Goal: Task Accomplishment & Management: Manage account settings

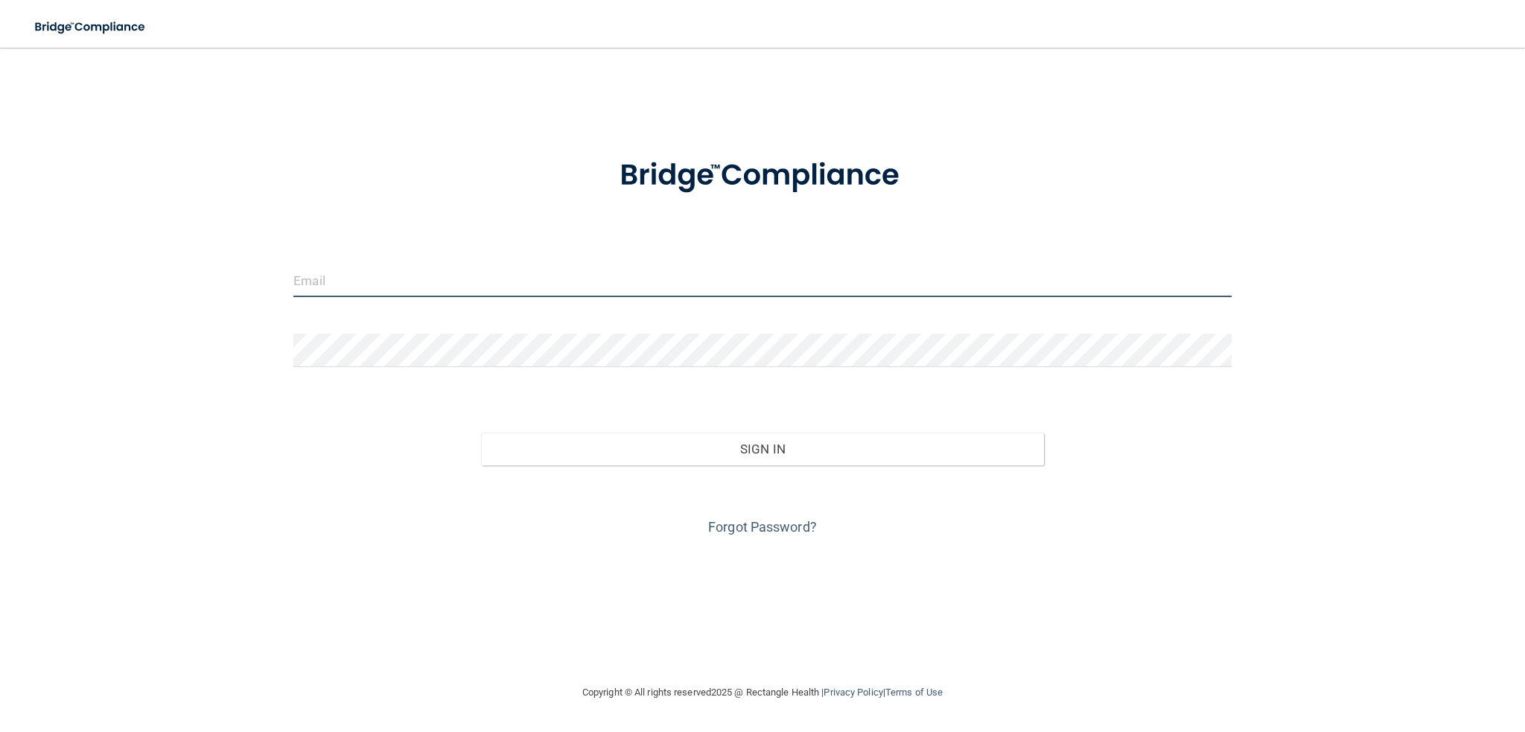
paste input "[EMAIL_ADDRESS][DOMAIN_NAME]"
type input "[EMAIL_ADDRESS][DOMAIN_NAME]"
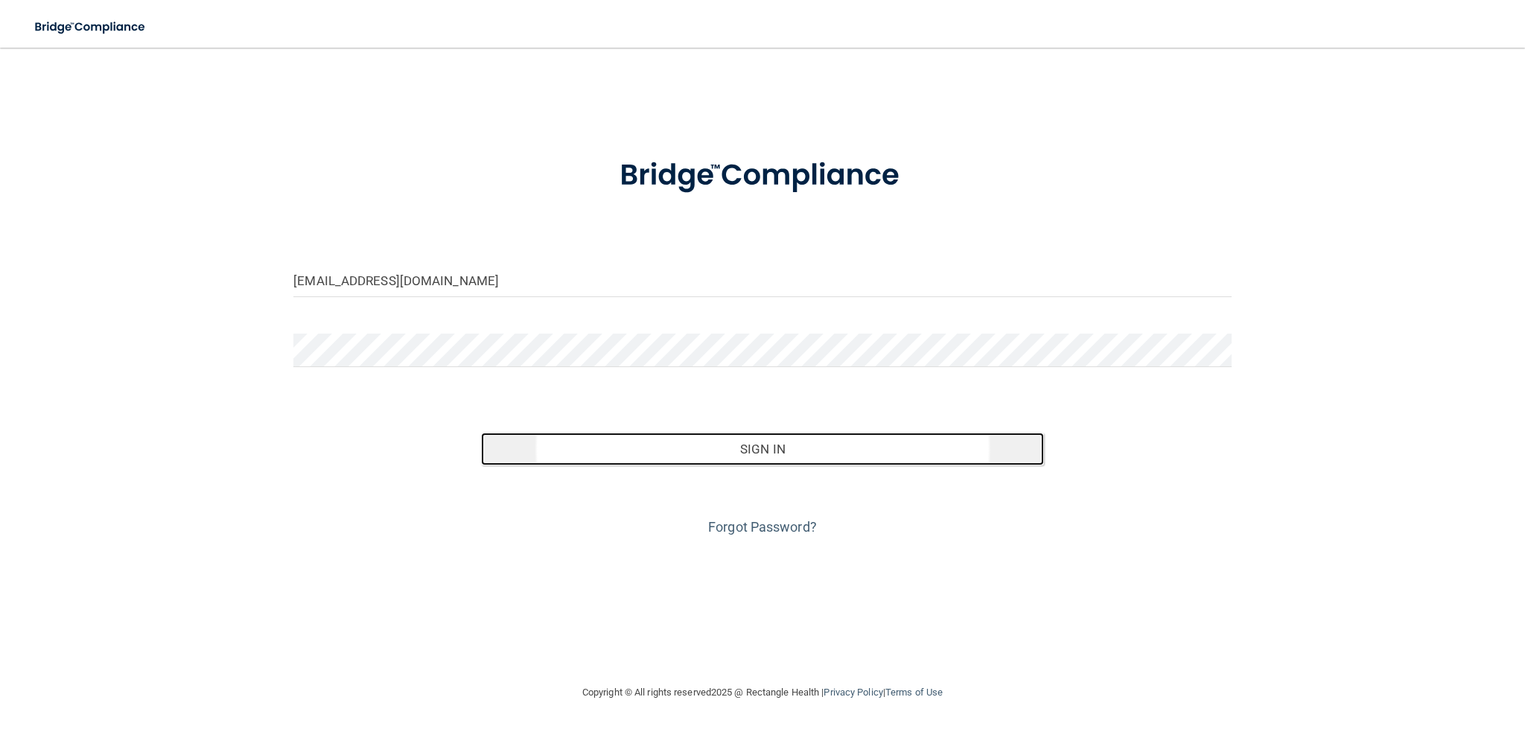
click at [814, 445] on button "Sign In" at bounding box center [762, 449] width 563 height 33
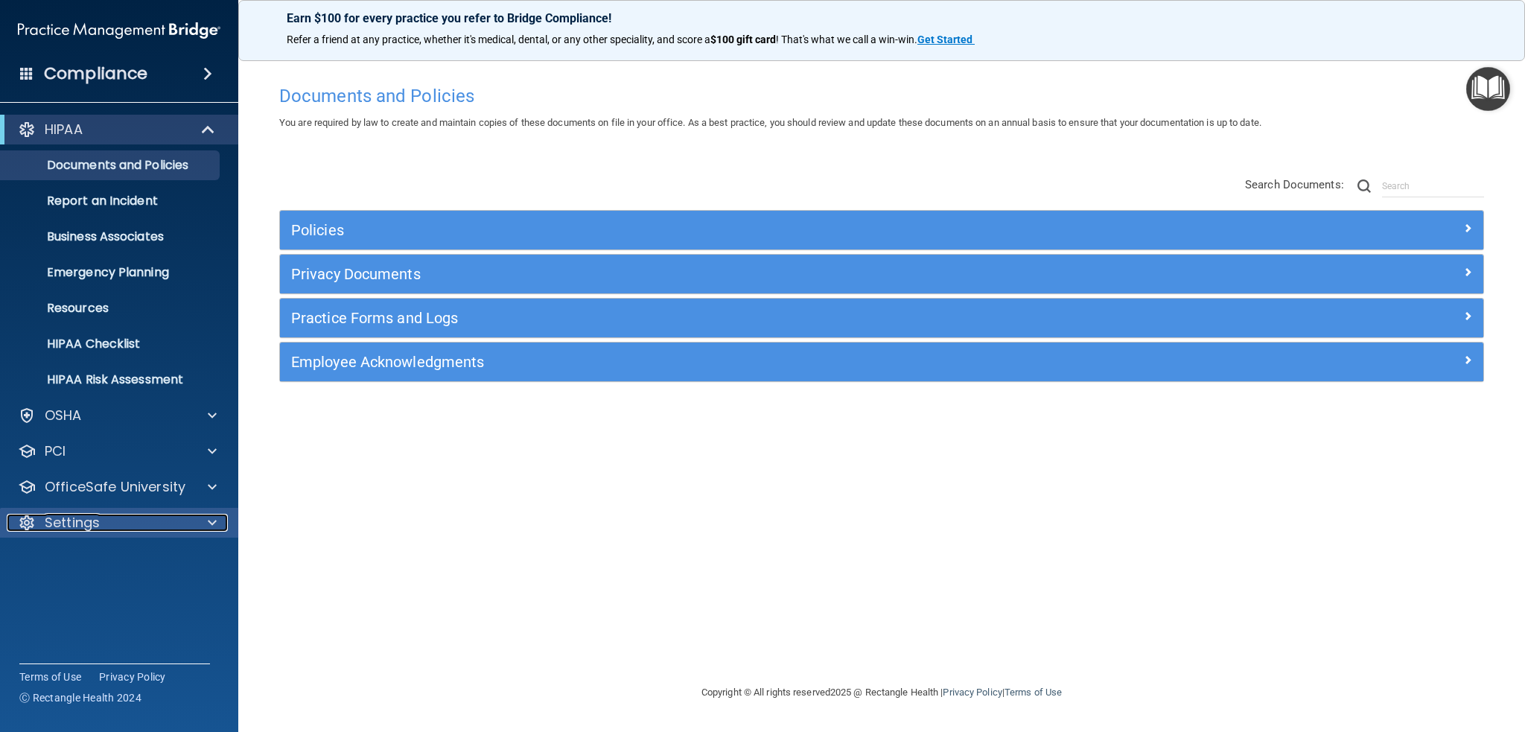
click at [86, 522] on p "Settings" at bounding box center [72, 523] width 55 height 18
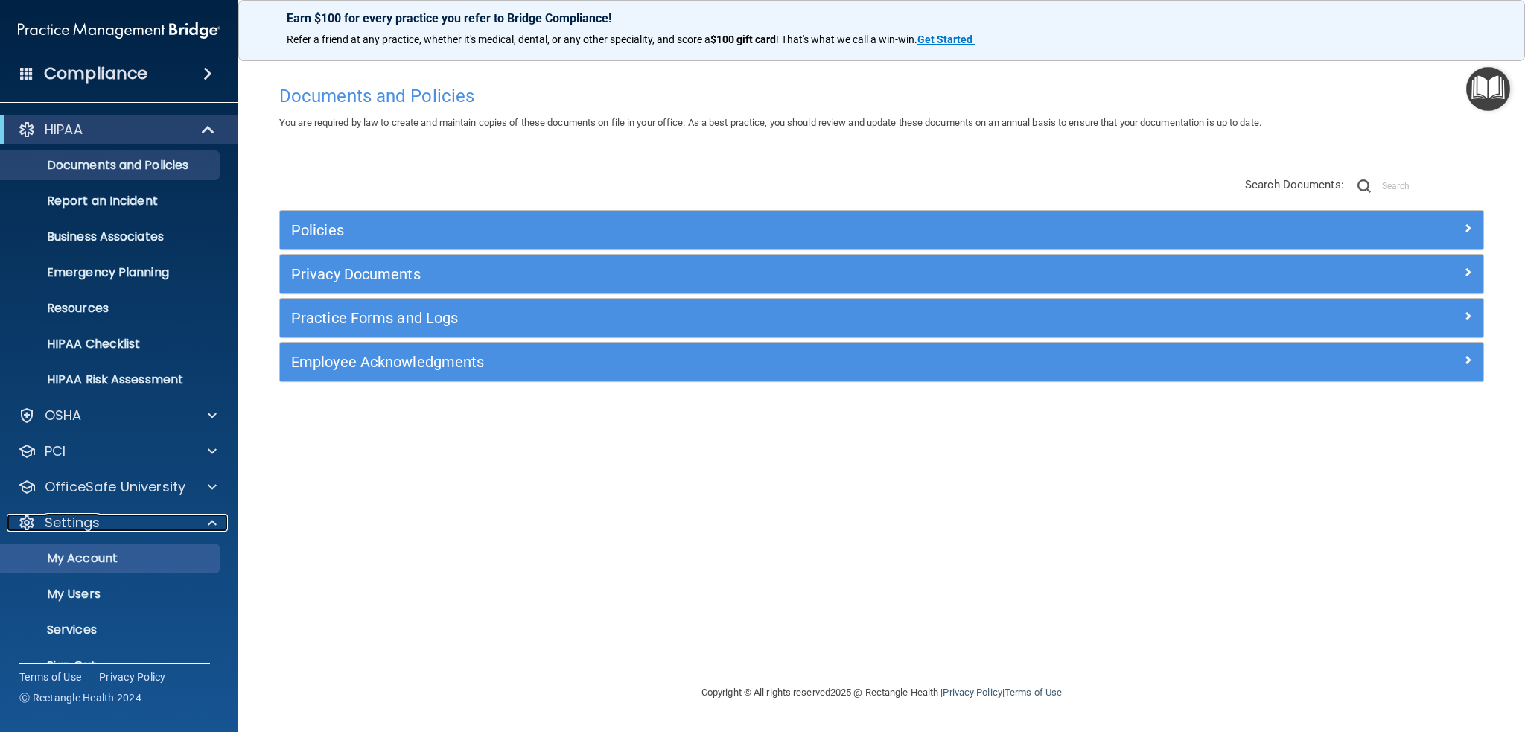
scroll to position [29, 0]
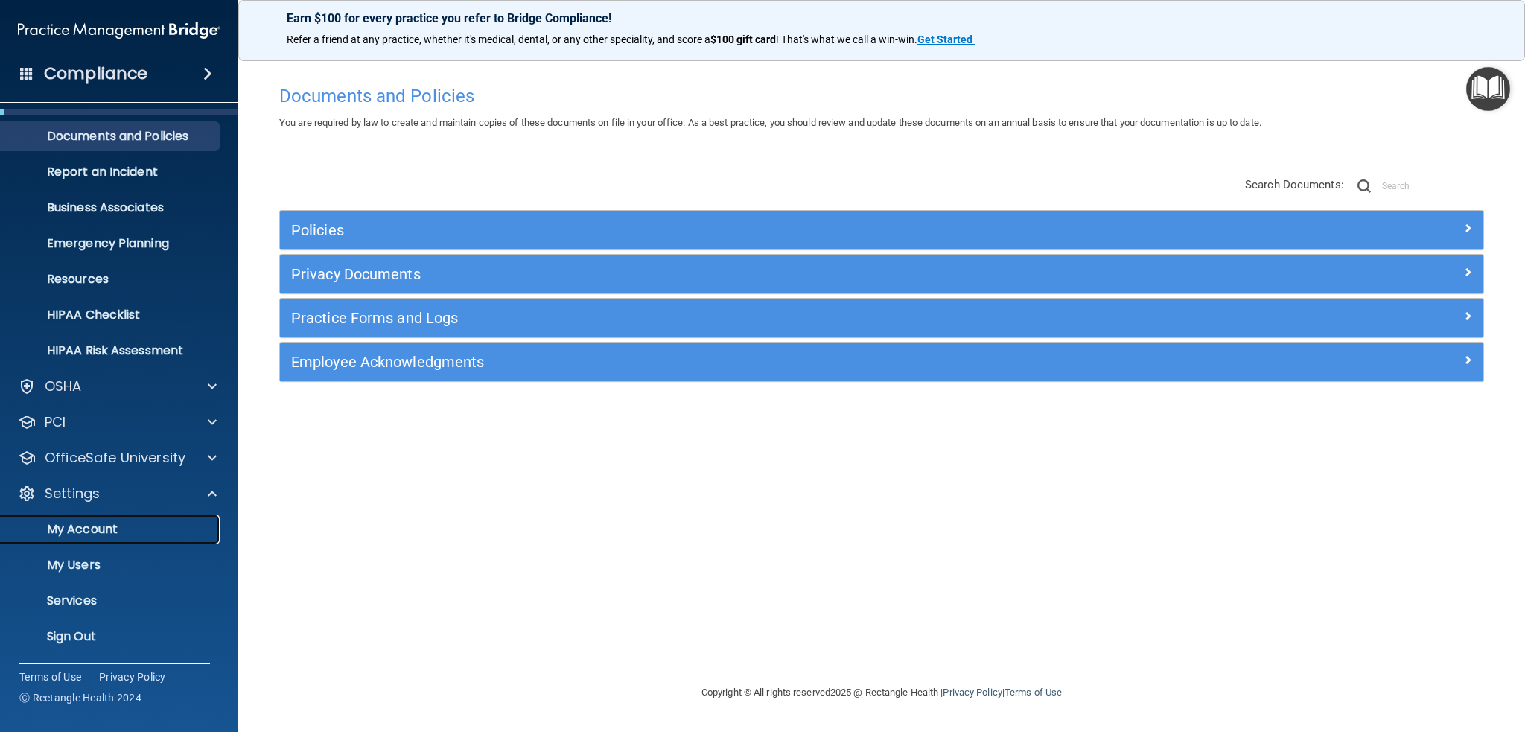
click at [104, 529] on p "My Account" at bounding box center [111, 529] width 203 height 15
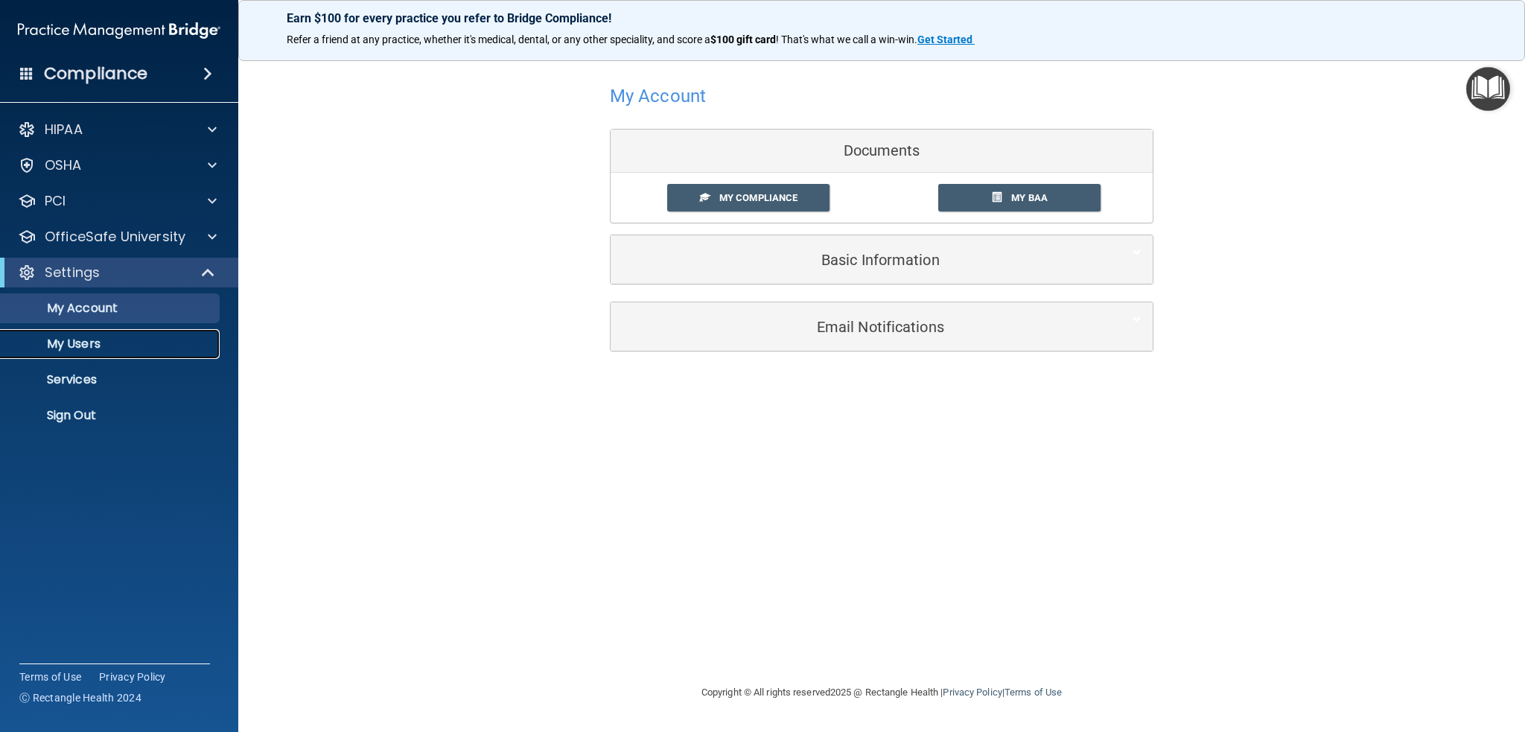
click at [95, 345] on p "My Users" at bounding box center [111, 343] width 203 height 15
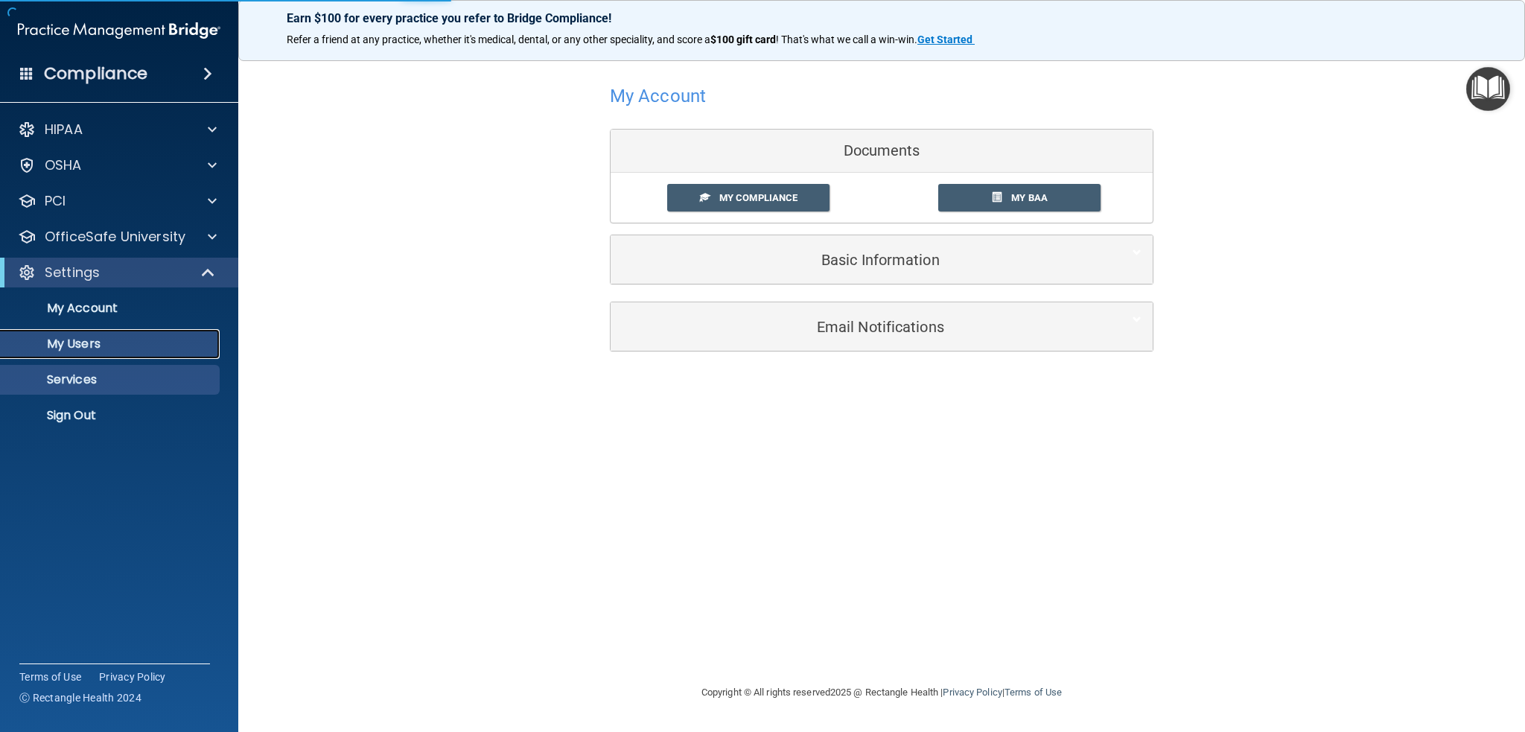
select select "20"
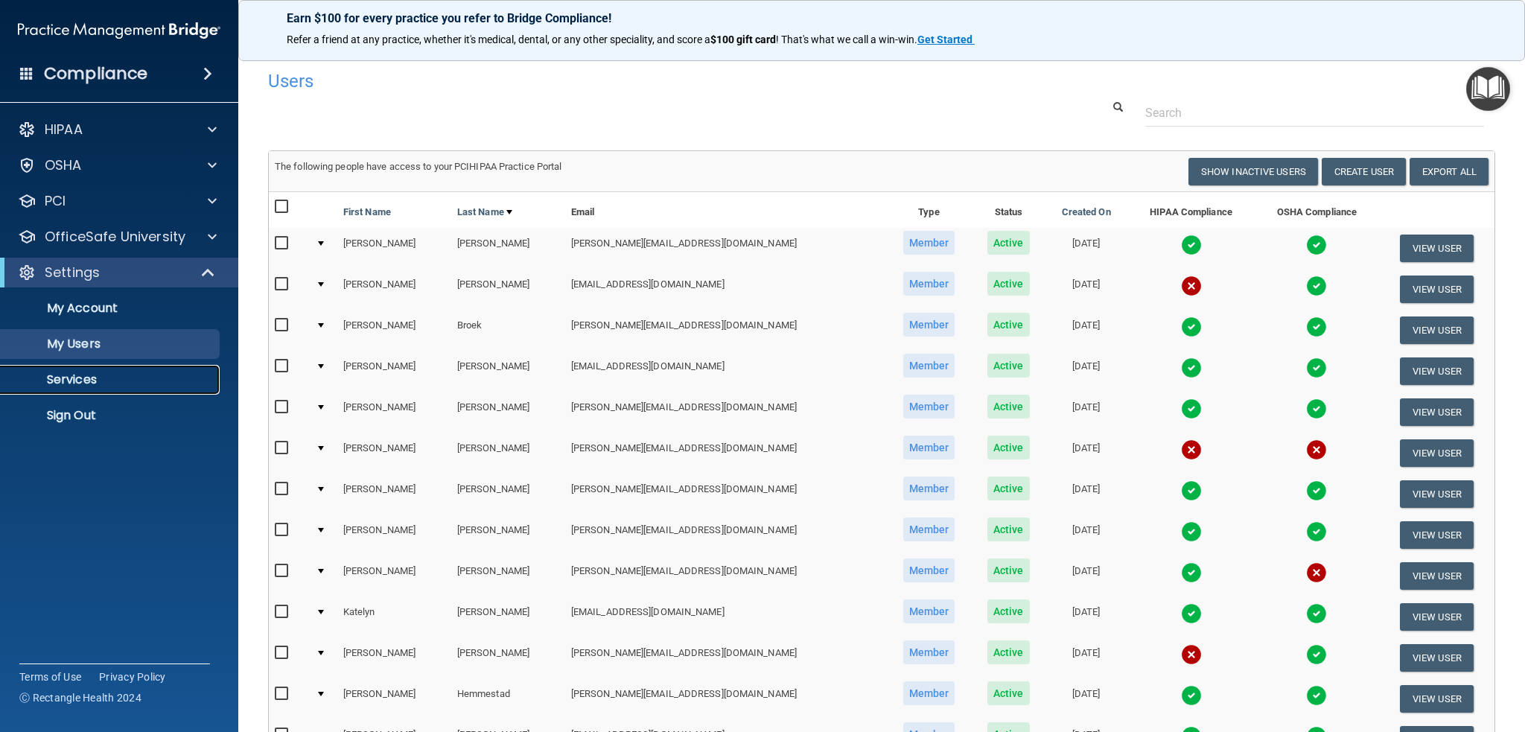
click at [85, 381] on p "Services" at bounding box center [111, 379] width 203 height 15
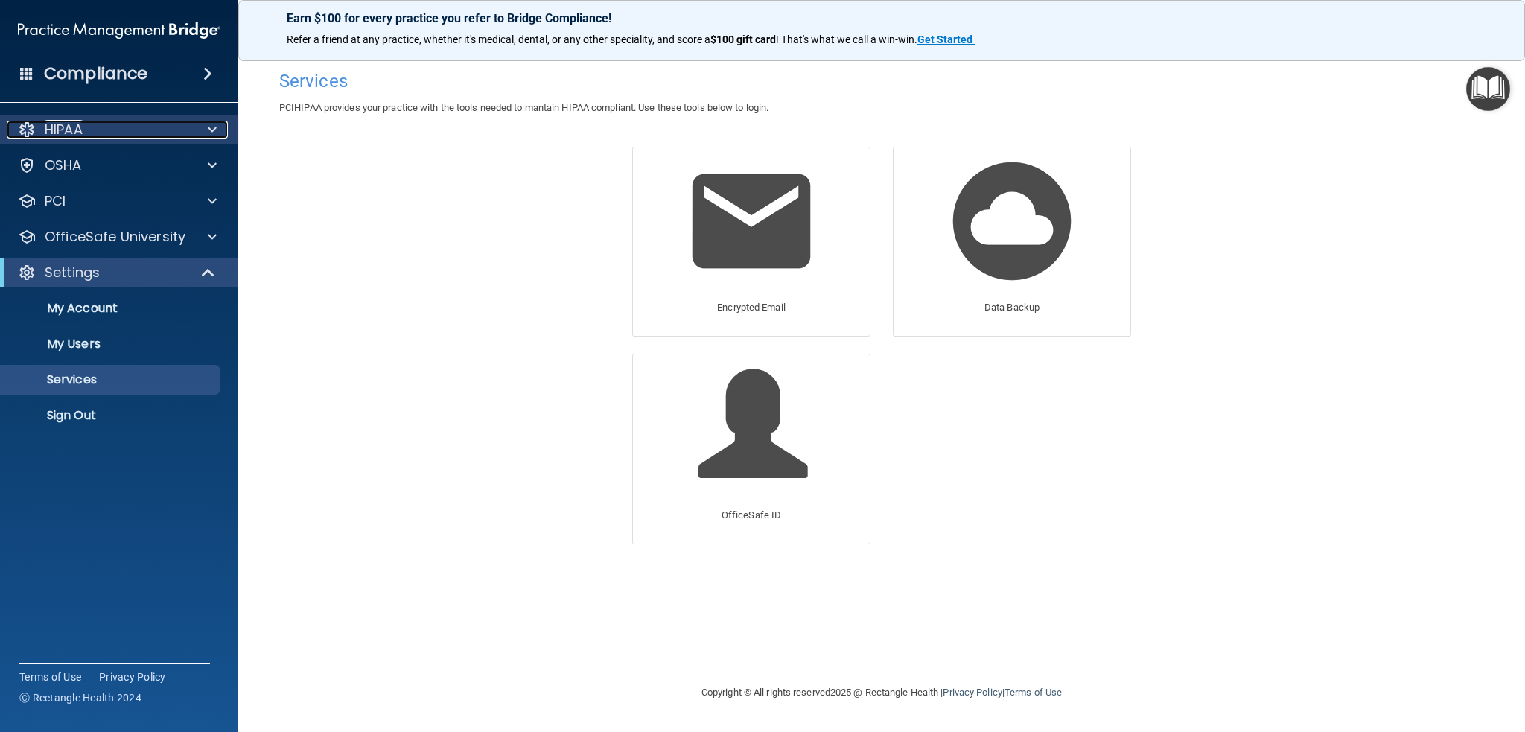
click at [214, 129] on span at bounding box center [212, 130] width 9 height 18
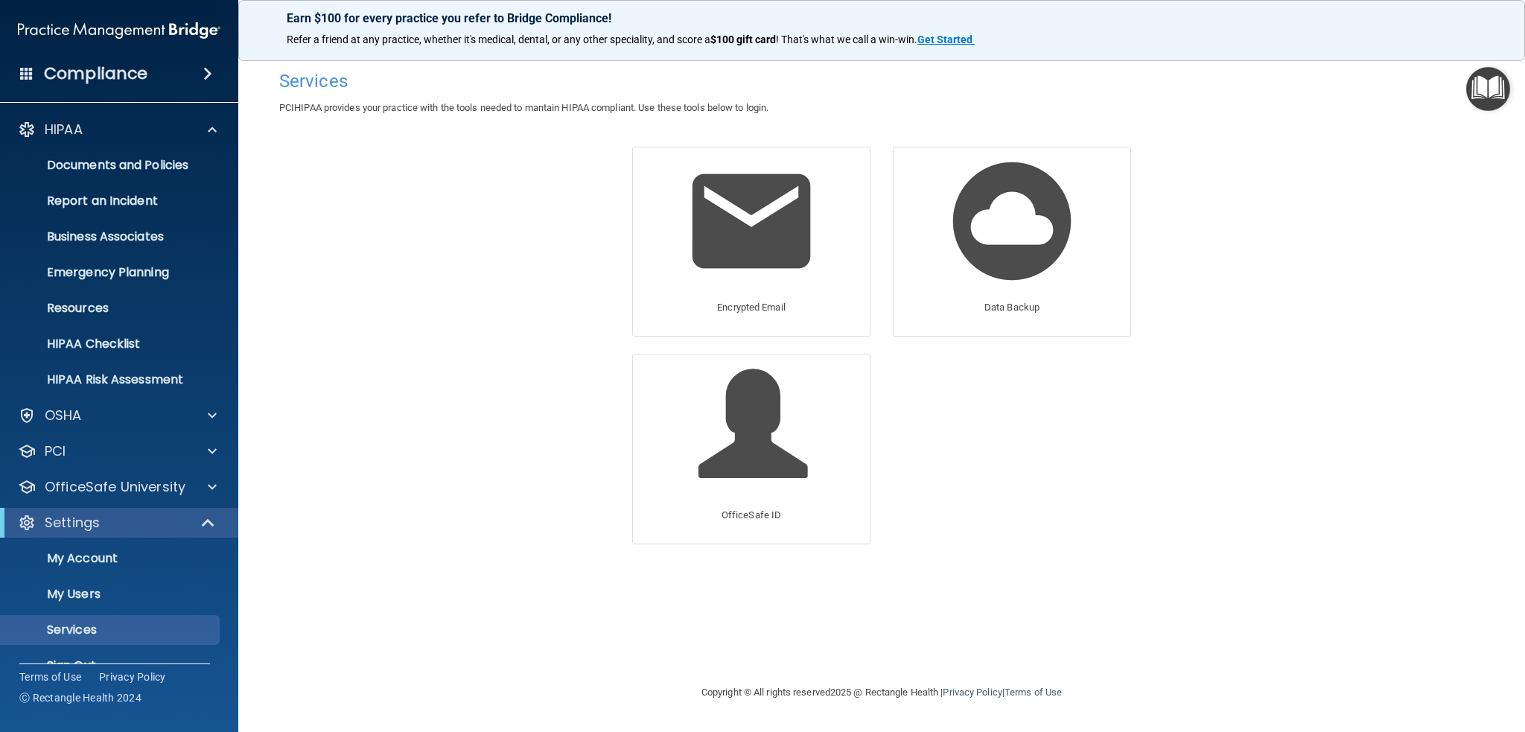
click at [135, 75] on h4 "Compliance" at bounding box center [95, 73] width 103 height 21
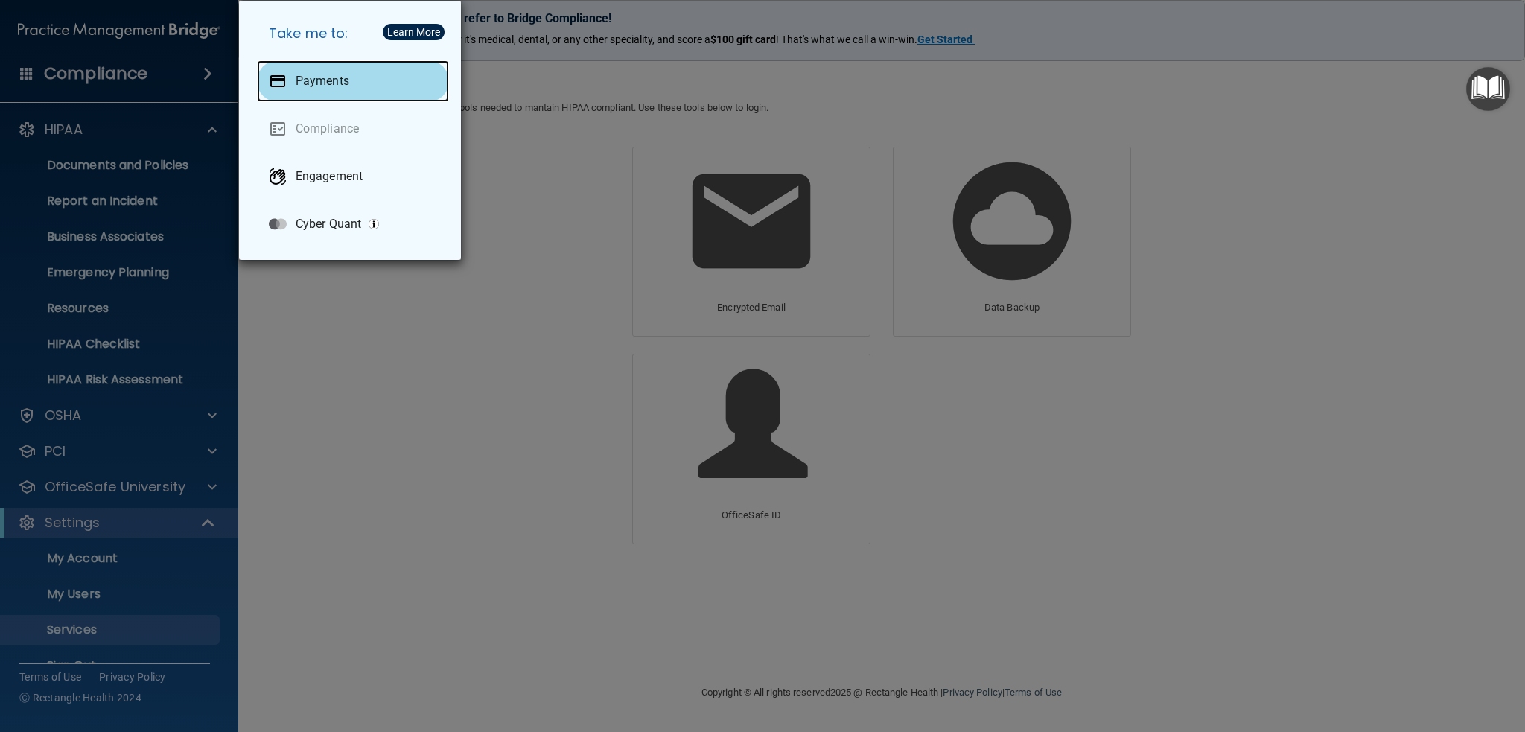
click at [316, 83] on p "Payments" at bounding box center [323, 81] width 54 height 15
click at [138, 48] on div "Take me to: Payments Compliance Engagement Cyber Quant" at bounding box center [762, 366] width 1525 height 732
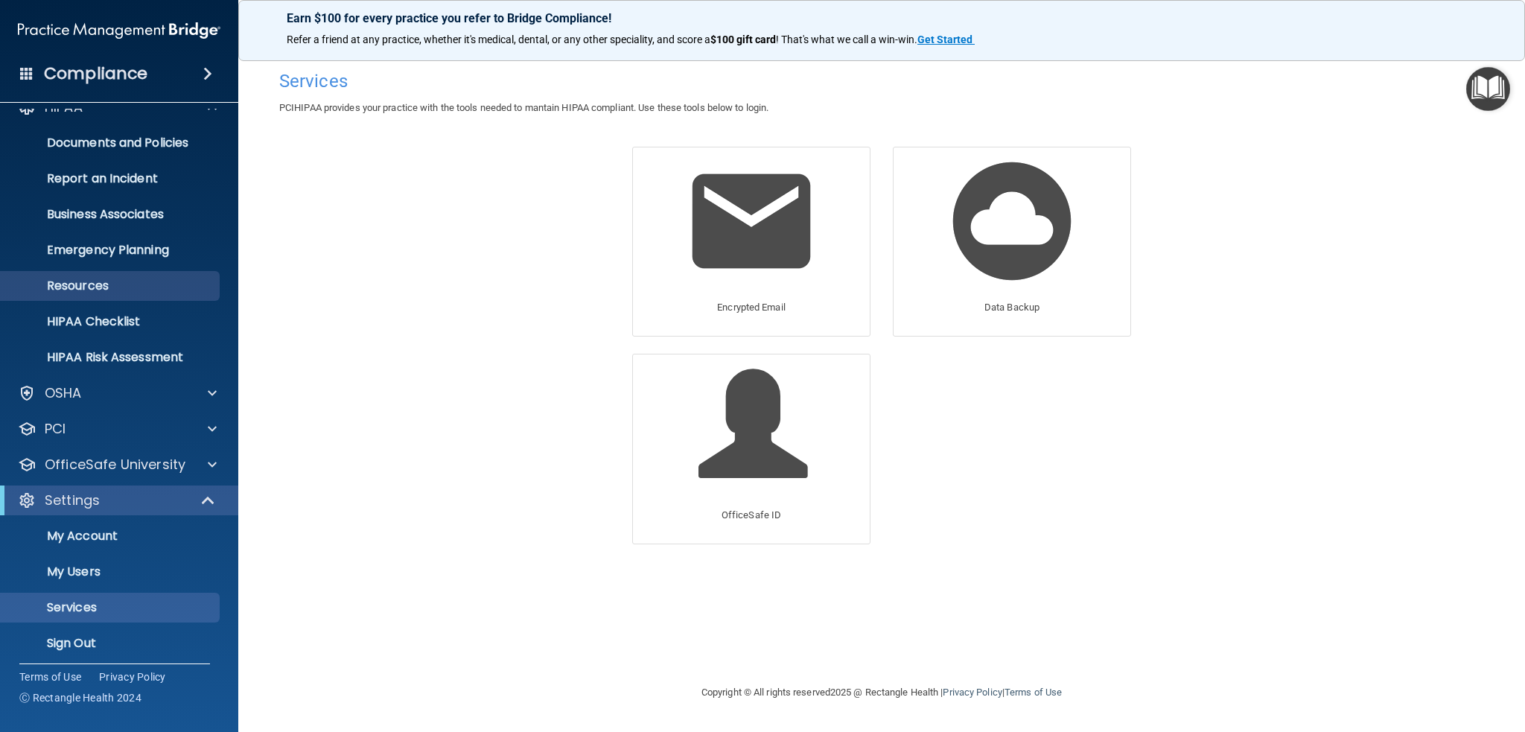
scroll to position [29, 0]
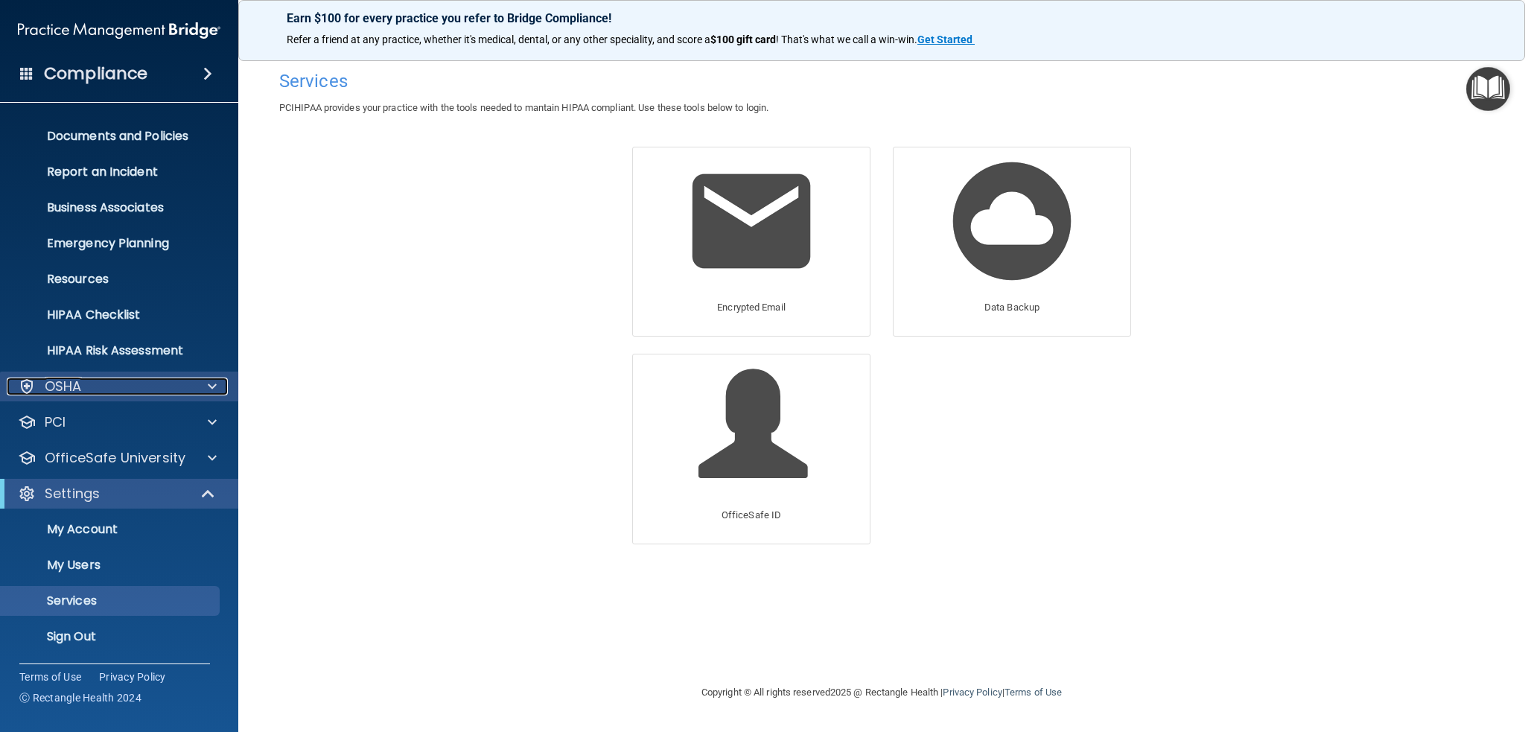
click at [220, 383] on div at bounding box center [209, 386] width 37 height 18
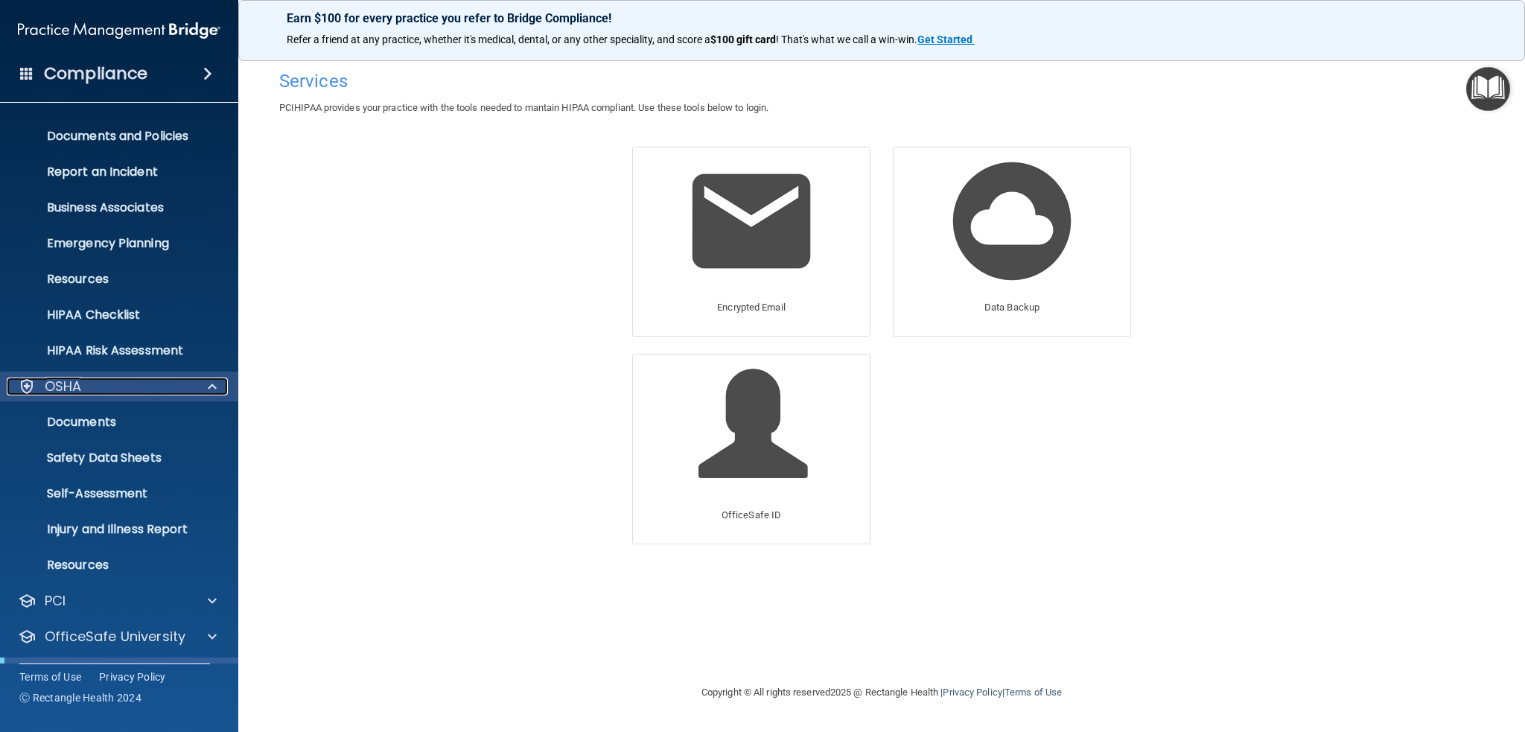
click at [220, 383] on div at bounding box center [209, 386] width 37 height 18
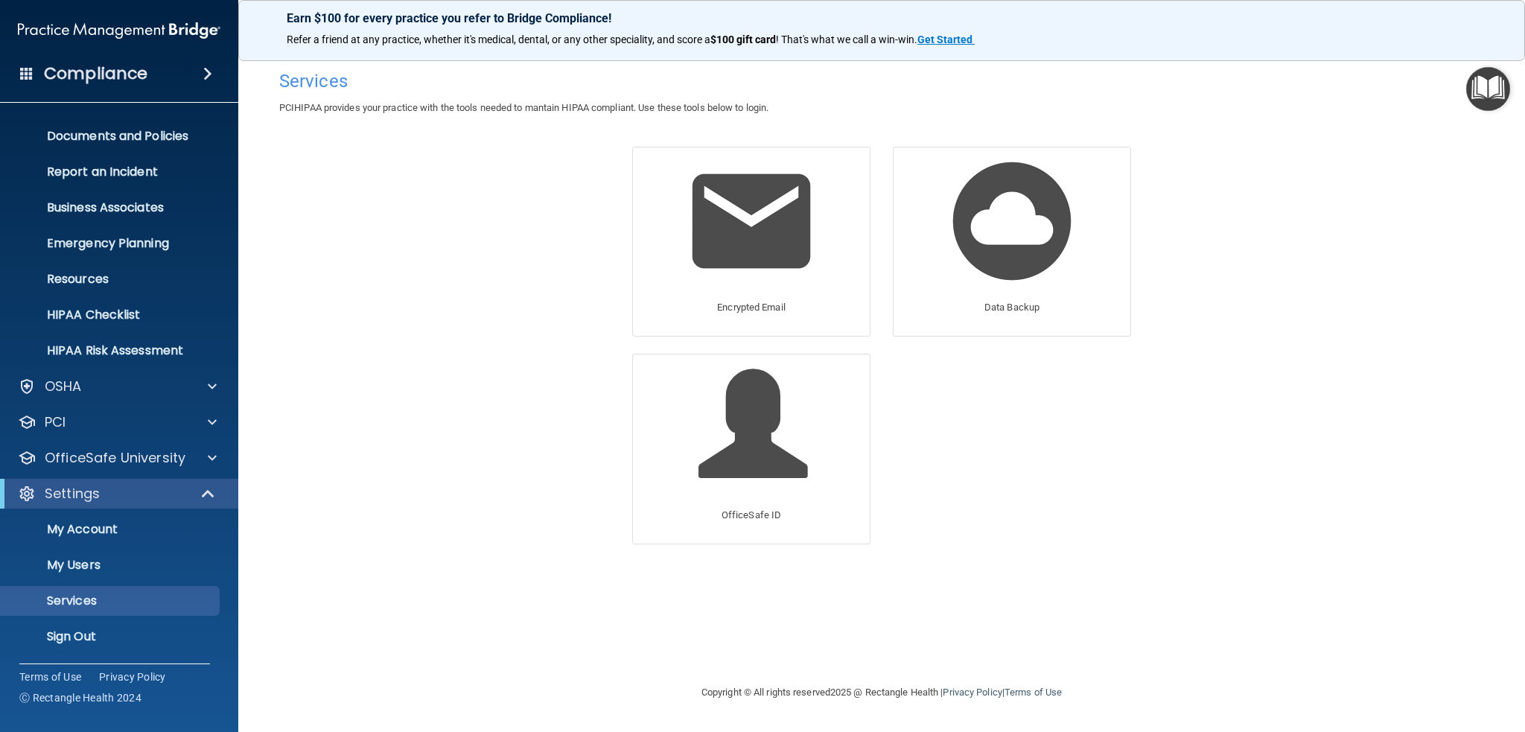
click at [208, 71] on span at bounding box center [207, 74] width 9 height 18
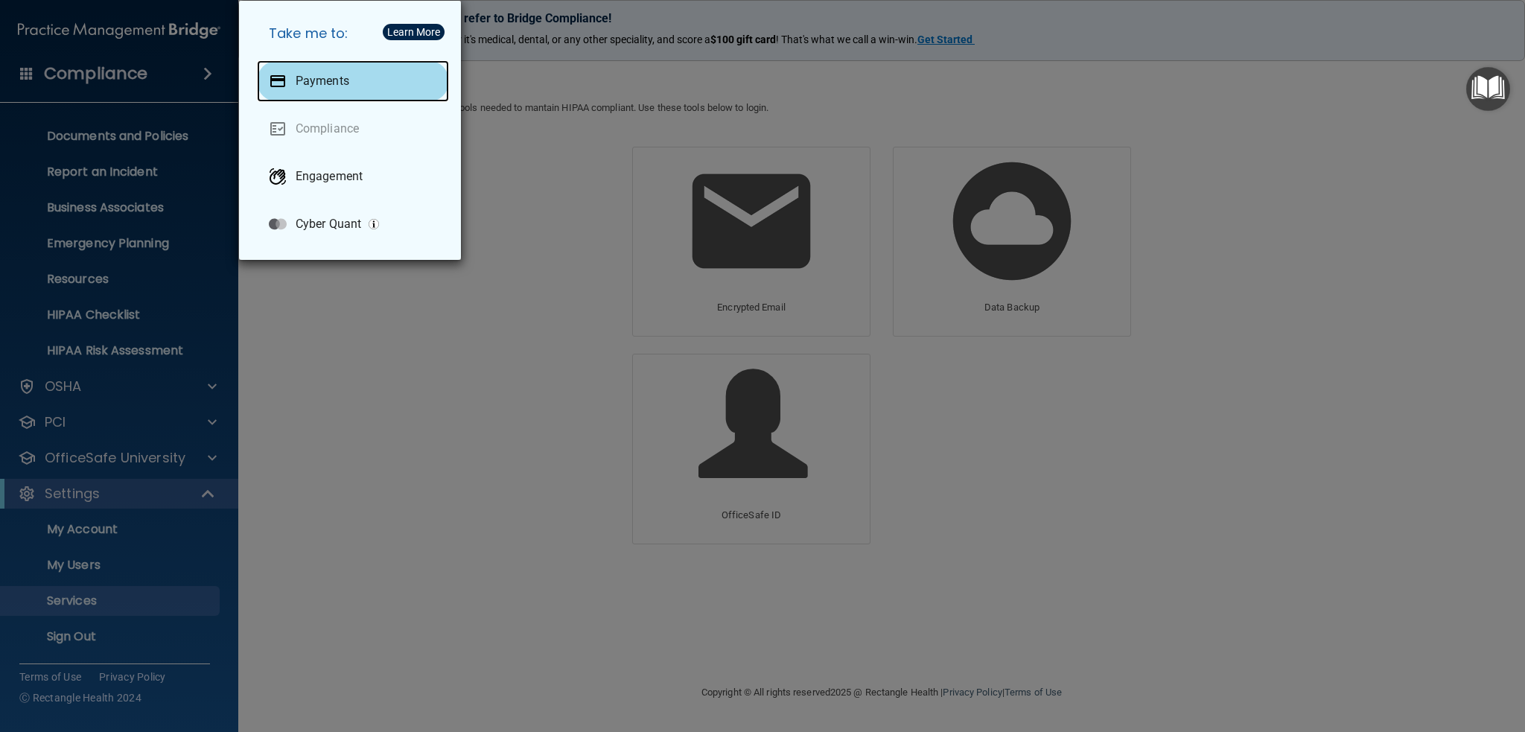
click at [299, 92] on div "Payments" at bounding box center [353, 81] width 192 height 42
click at [1082, 24] on div "Take me to: Payments Compliance Engagement Cyber Quant" at bounding box center [762, 366] width 1525 height 732
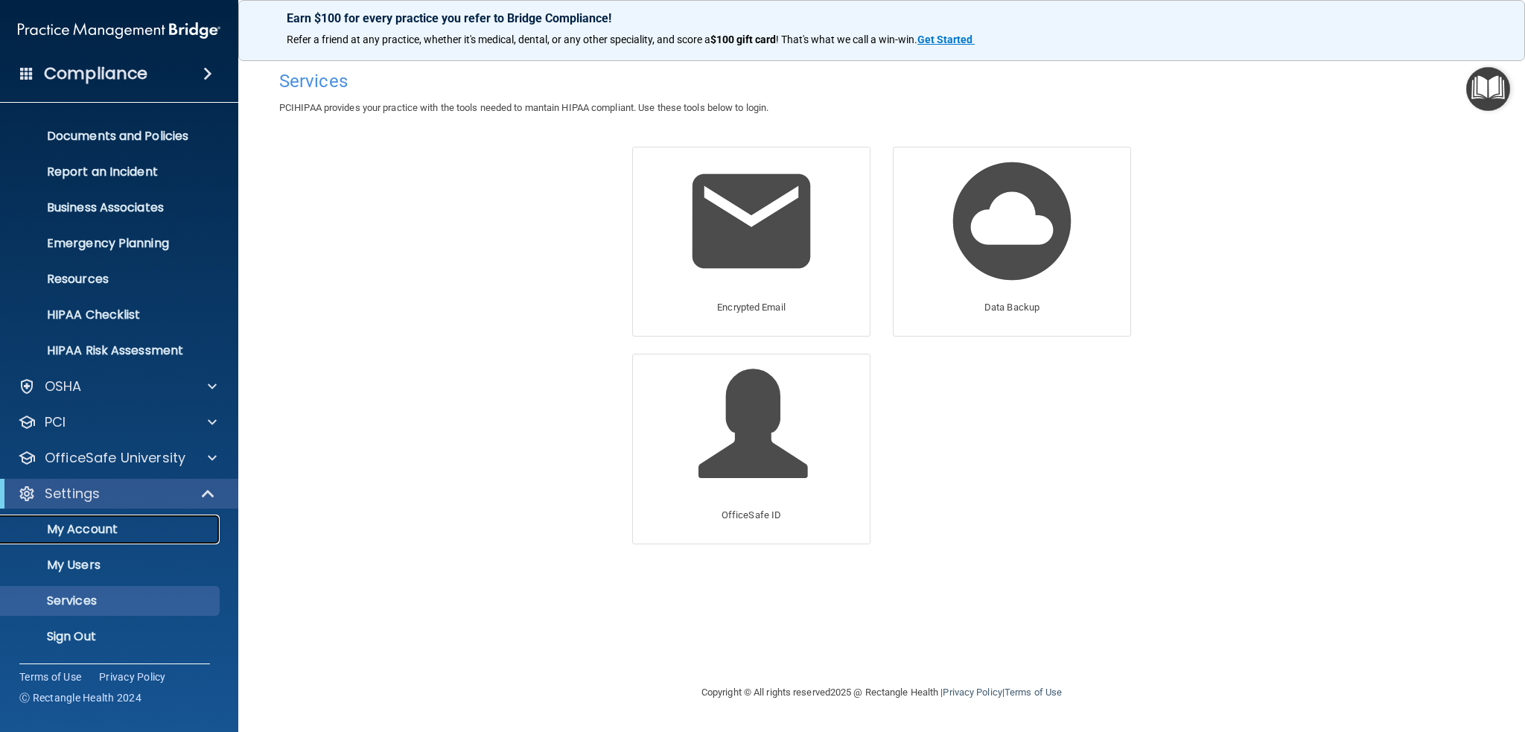
click at [101, 525] on p "My Account" at bounding box center [111, 529] width 203 height 15
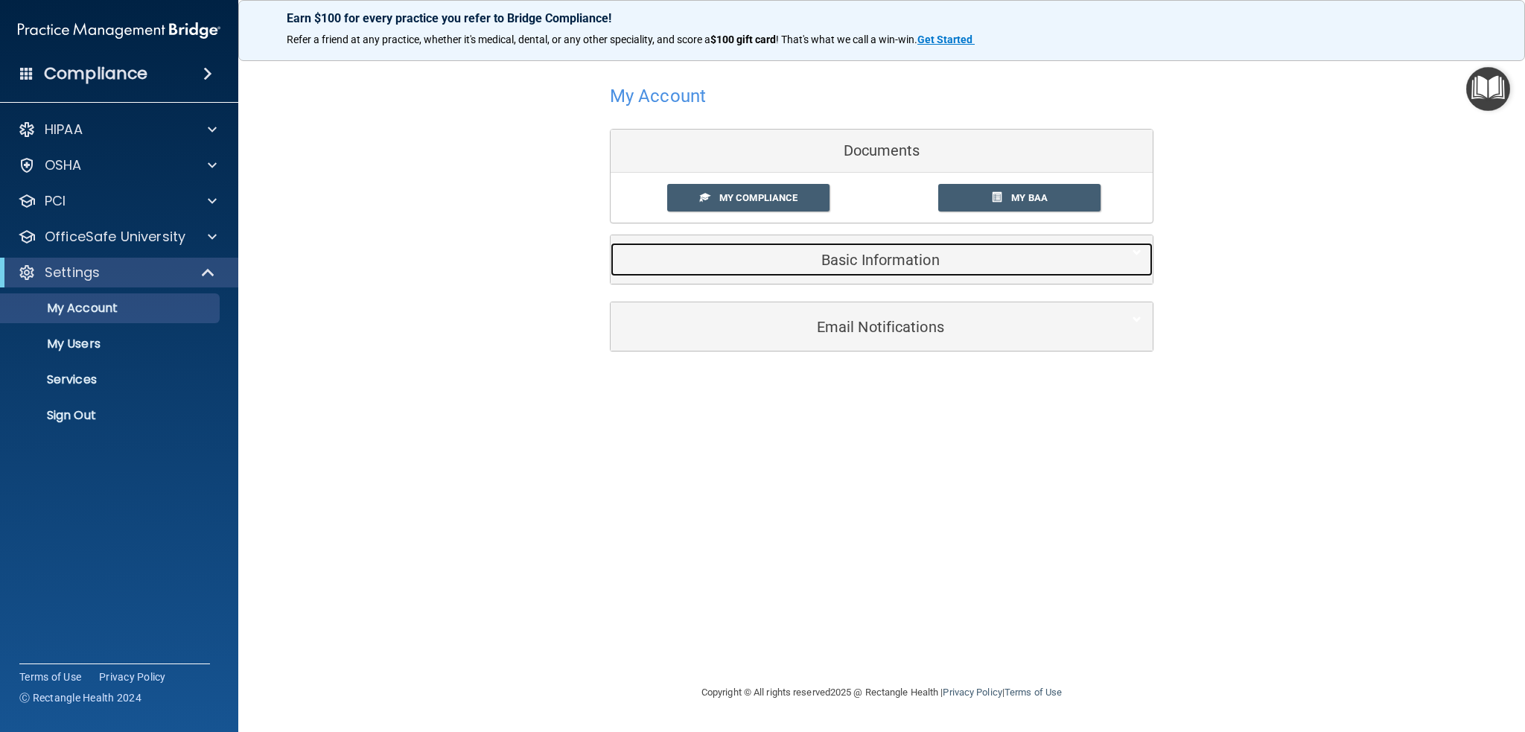
click at [865, 266] on h5 "Basic Information" at bounding box center [859, 260] width 474 height 16
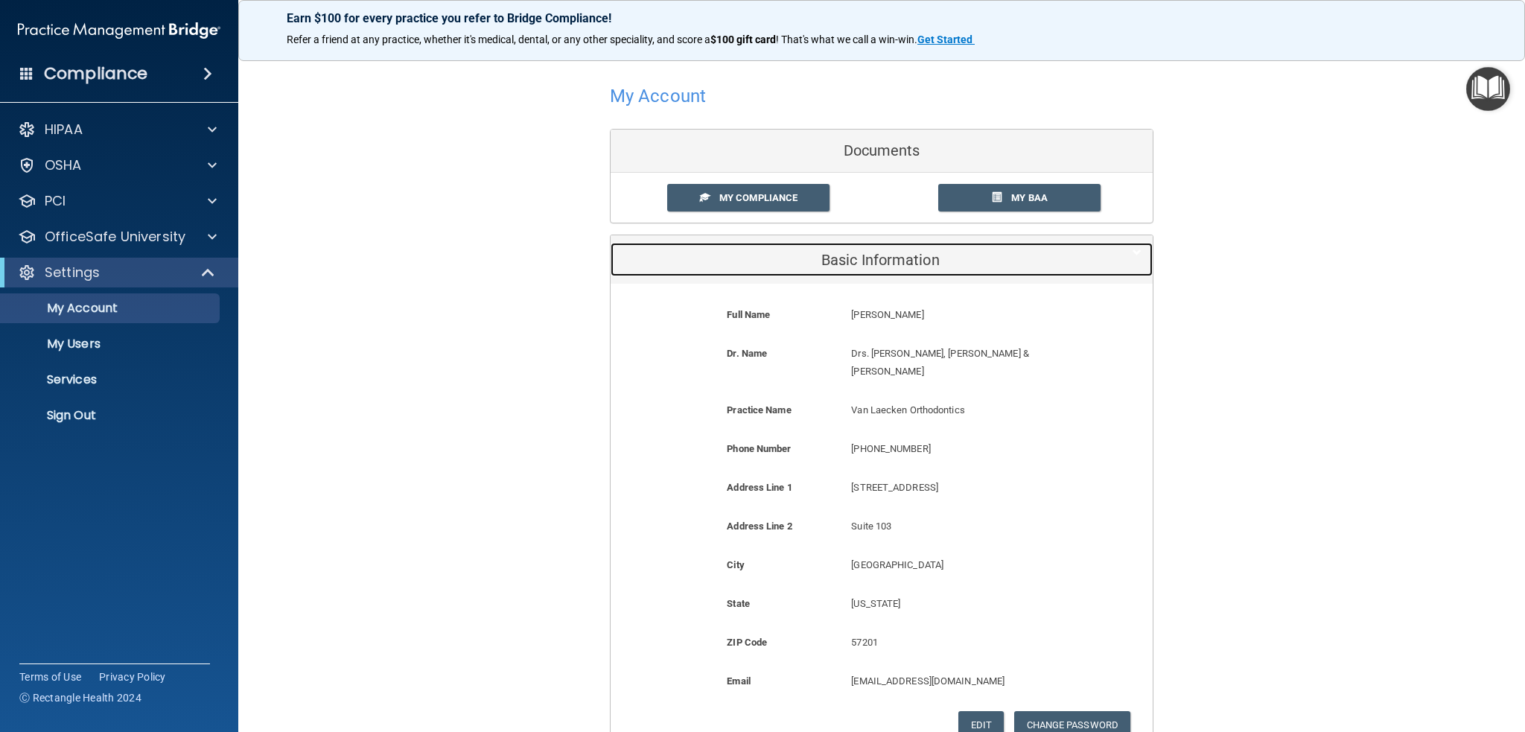
click at [878, 249] on div "Basic Information" at bounding box center [858, 260] width 497 height 34
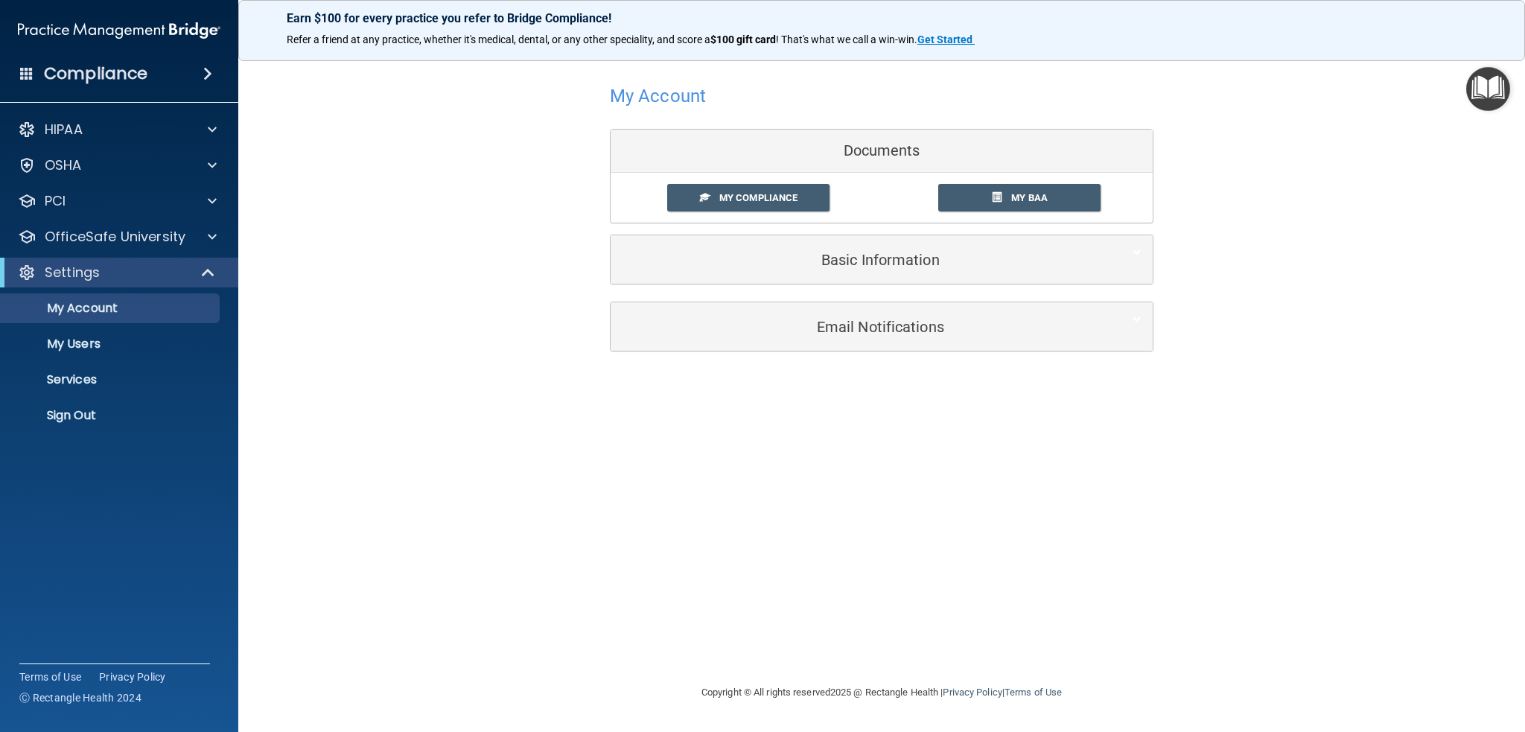
click at [879, 148] on div "Documents" at bounding box center [881, 151] width 542 height 43
click at [792, 197] on span "My Compliance" at bounding box center [758, 197] width 78 height 11
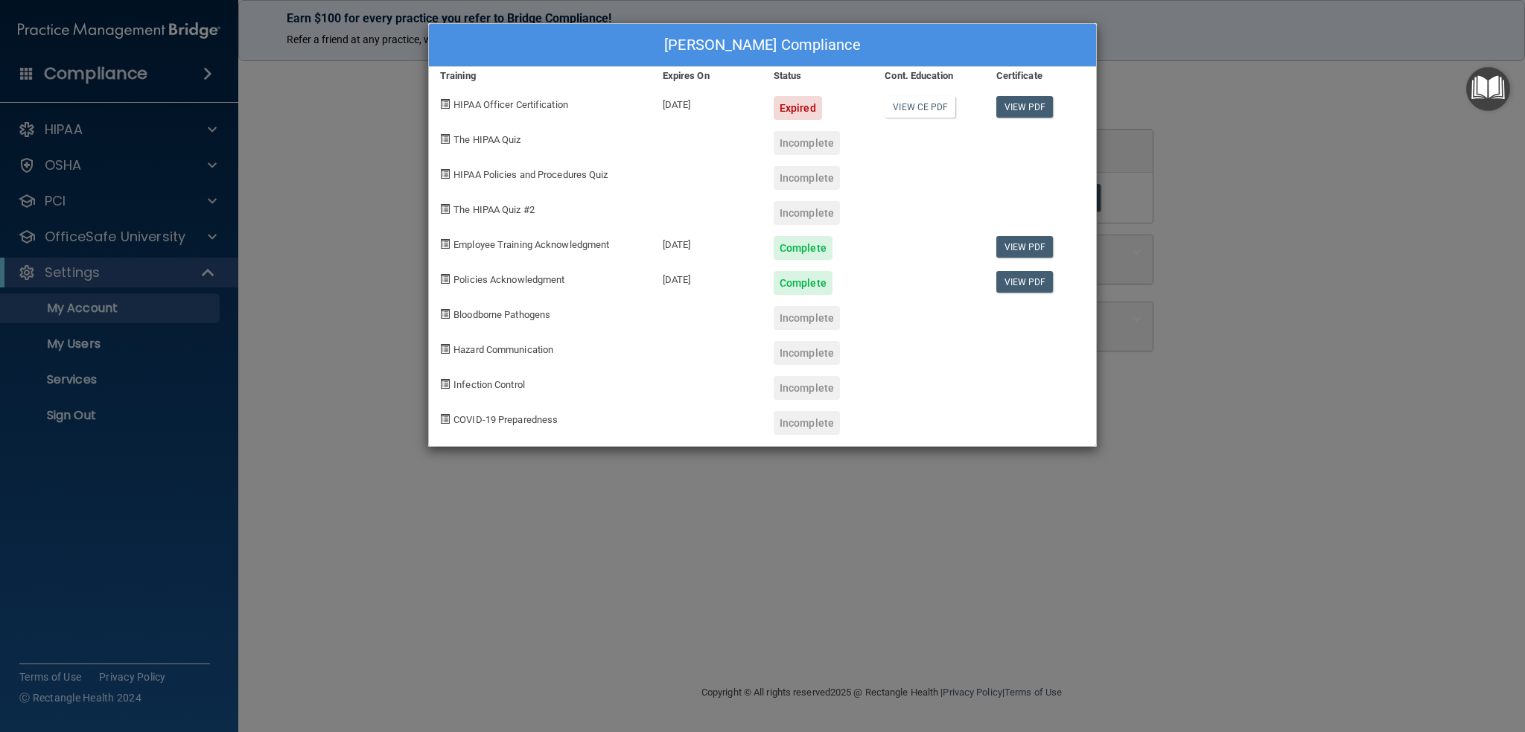
click at [1319, 185] on div "[PERSON_NAME] Compliance Training Expires On Status Cont. Education Certificate…" at bounding box center [762, 366] width 1525 height 732
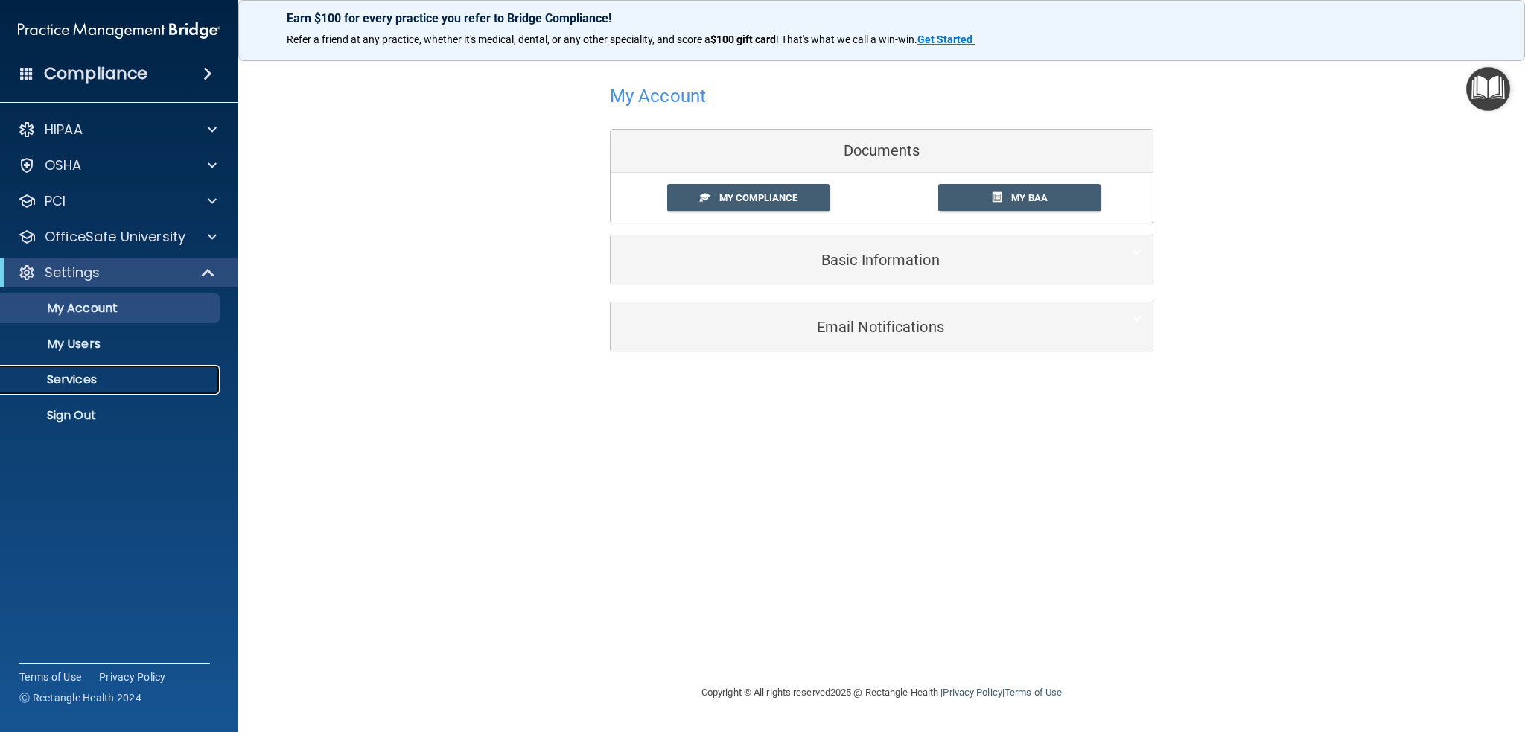
click at [87, 380] on p "Services" at bounding box center [111, 379] width 203 height 15
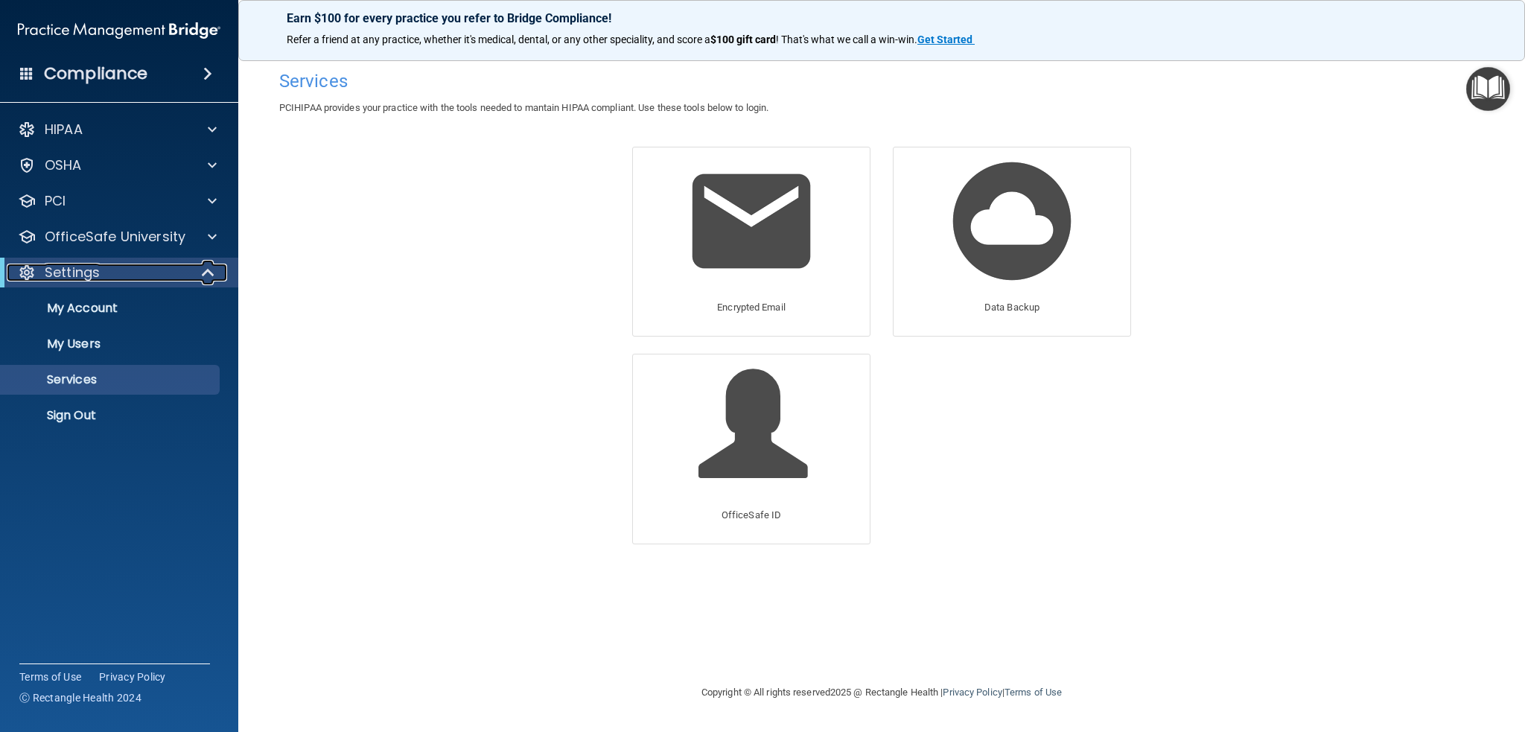
click at [217, 267] on div at bounding box center [209, 273] width 36 height 18
click at [34, 68] on div "Compliance" at bounding box center [119, 73] width 238 height 33
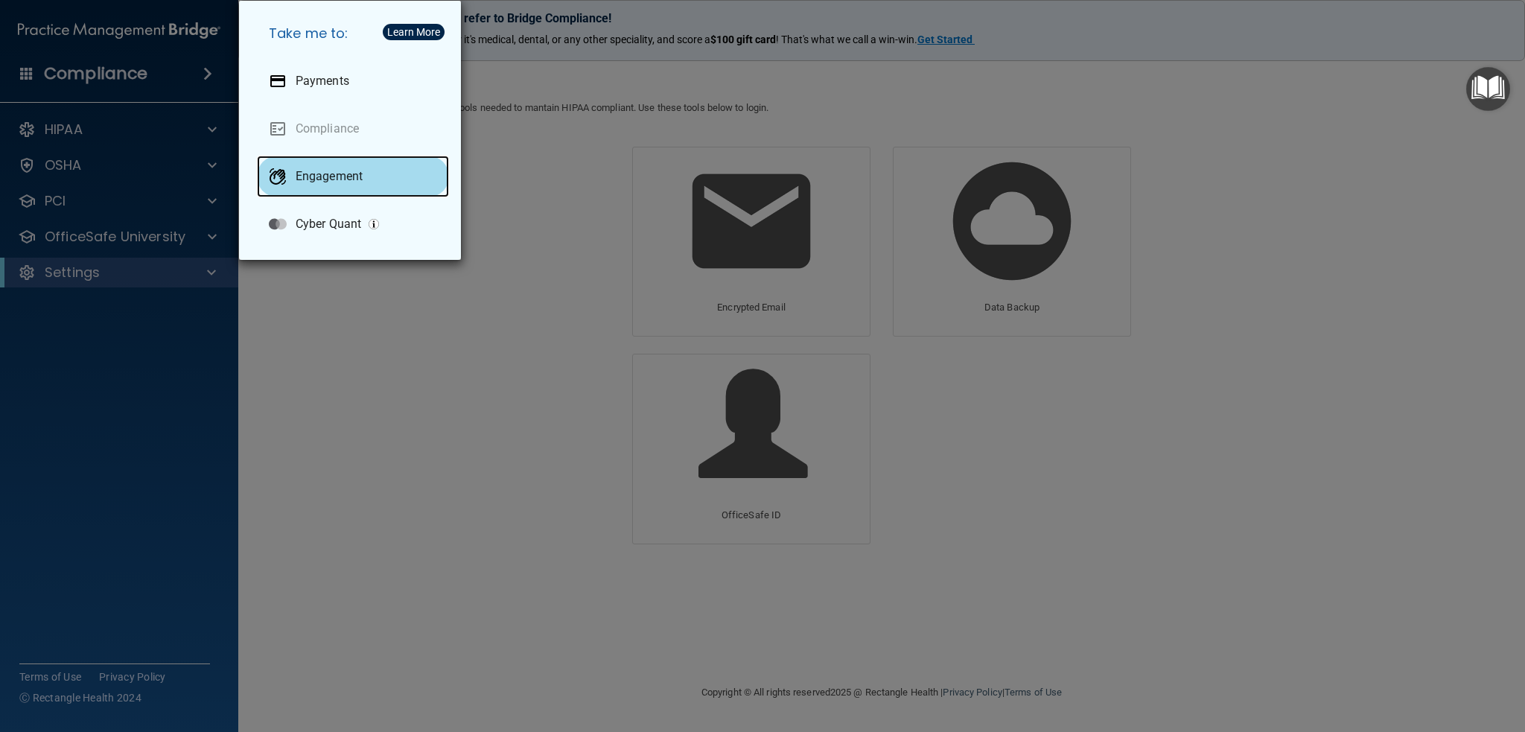
click at [328, 178] on p "Engagement" at bounding box center [329, 176] width 67 height 15
click at [418, 28] on div "Learn More" at bounding box center [413, 32] width 53 height 10
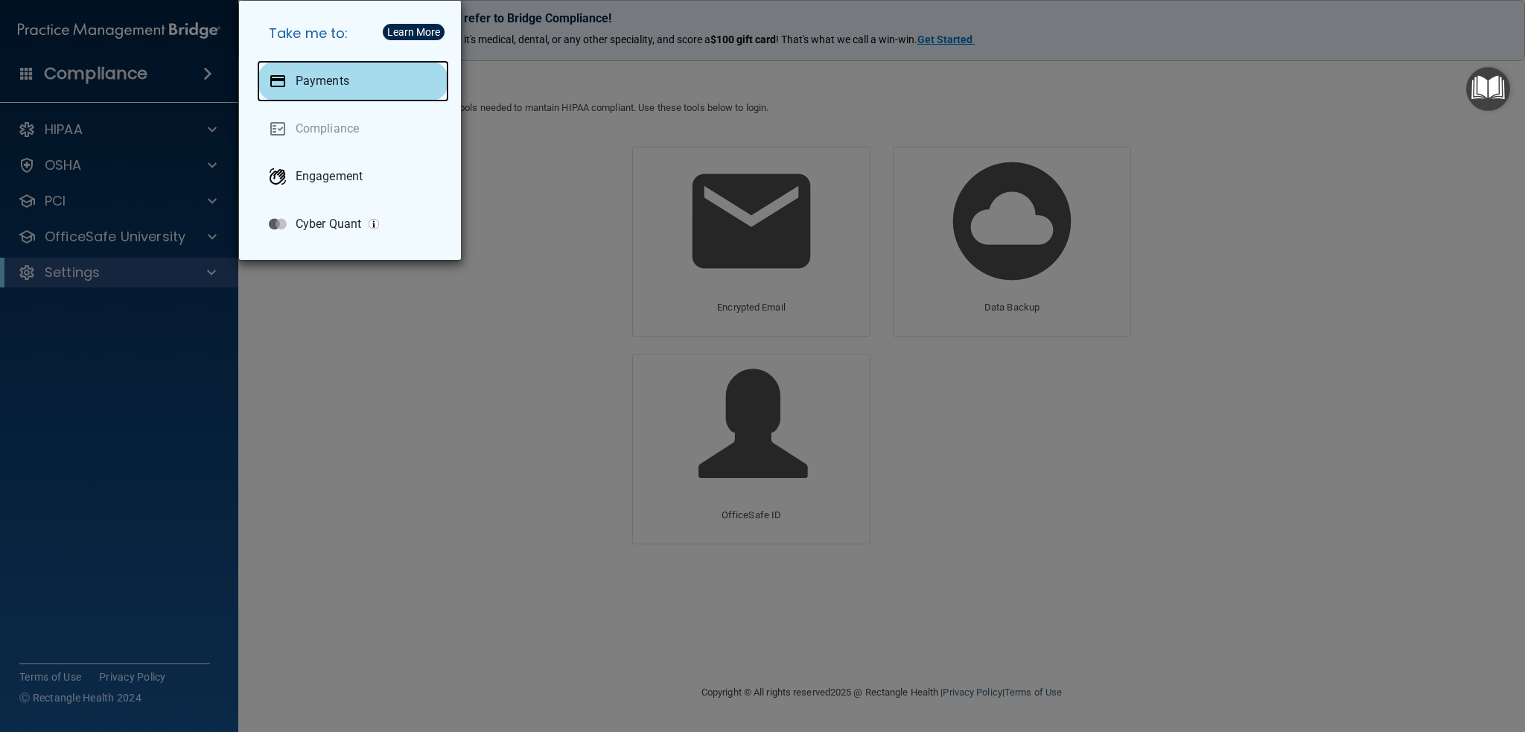
click at [325, 84] on p "Payments" at bounding box center [323, 81] width 54 height 15
